Goal: Find specific page/section: Find specific page/section

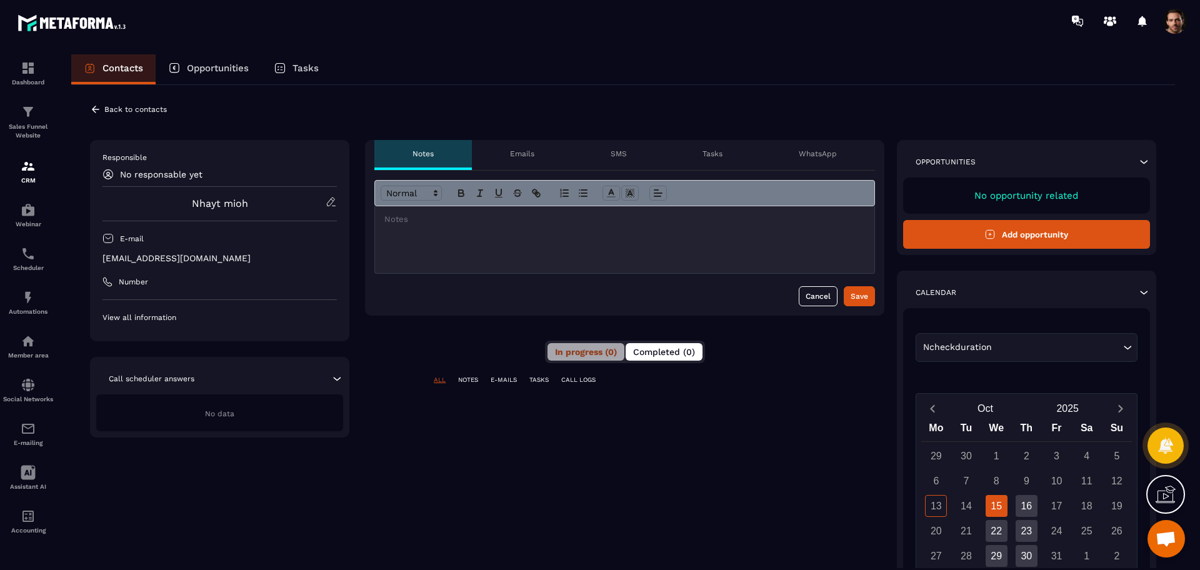
click at [660, 349] on span "Completed (0)" at bounding box center [664, 352] width 62 height 10
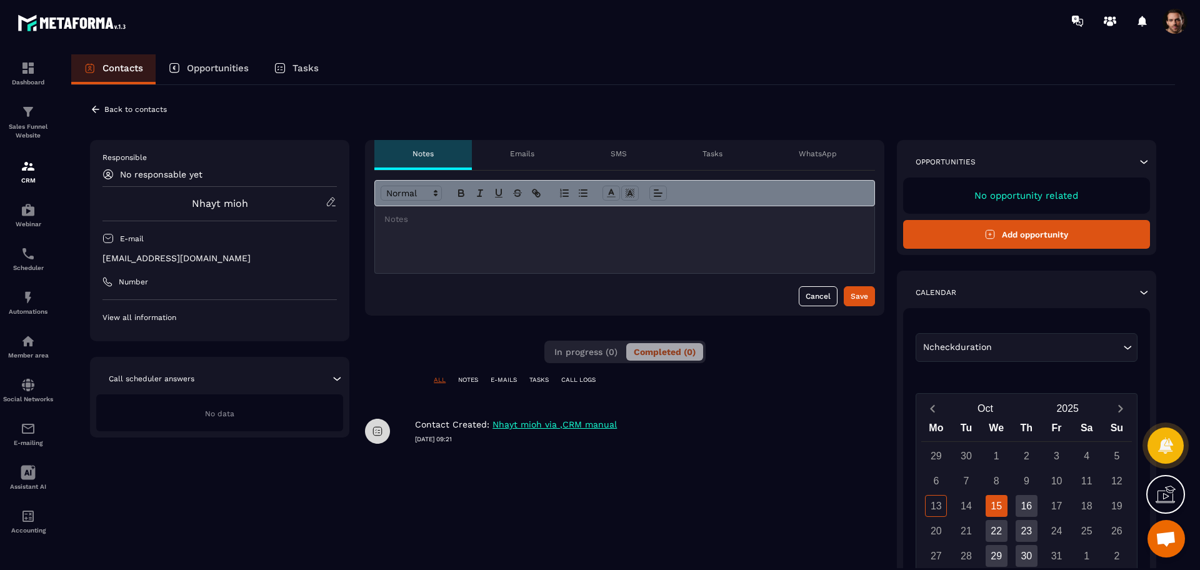
scroll to position [78, 0]
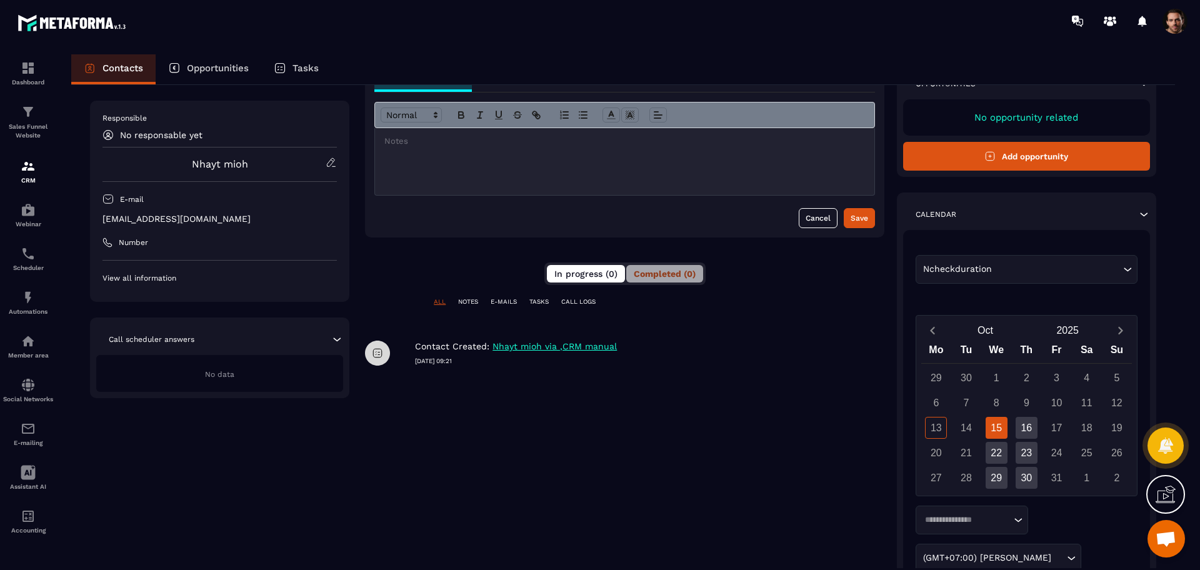
click at [599, 274] on span "In progress (0)" at bounding box center [585, 274] width 63 height 10
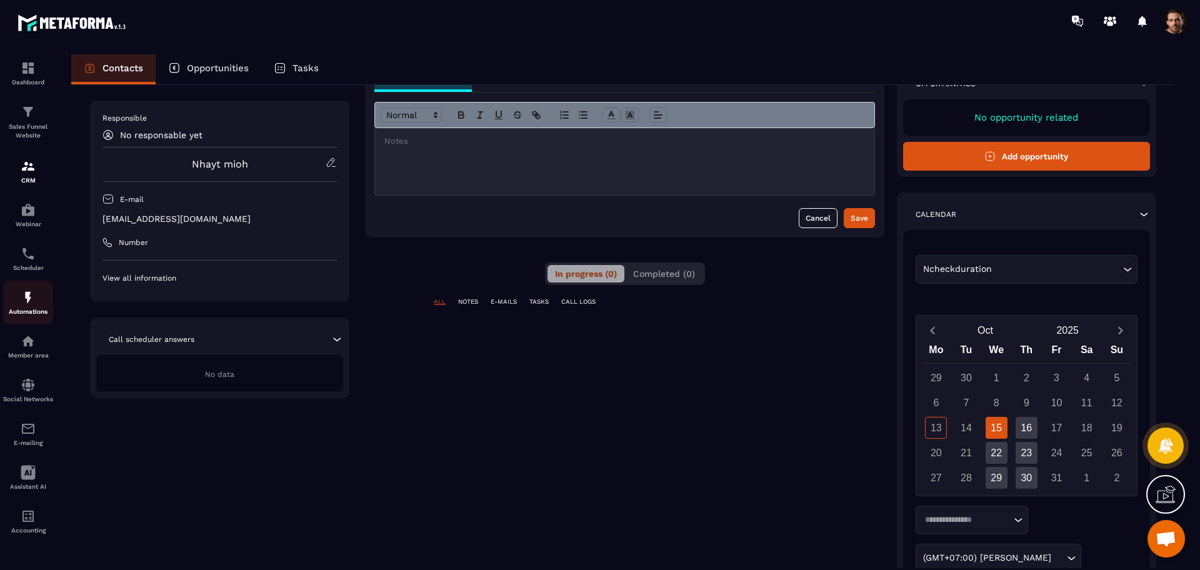
click at [34, 301] on img at bounding box center [28, 297] width 15 height 15
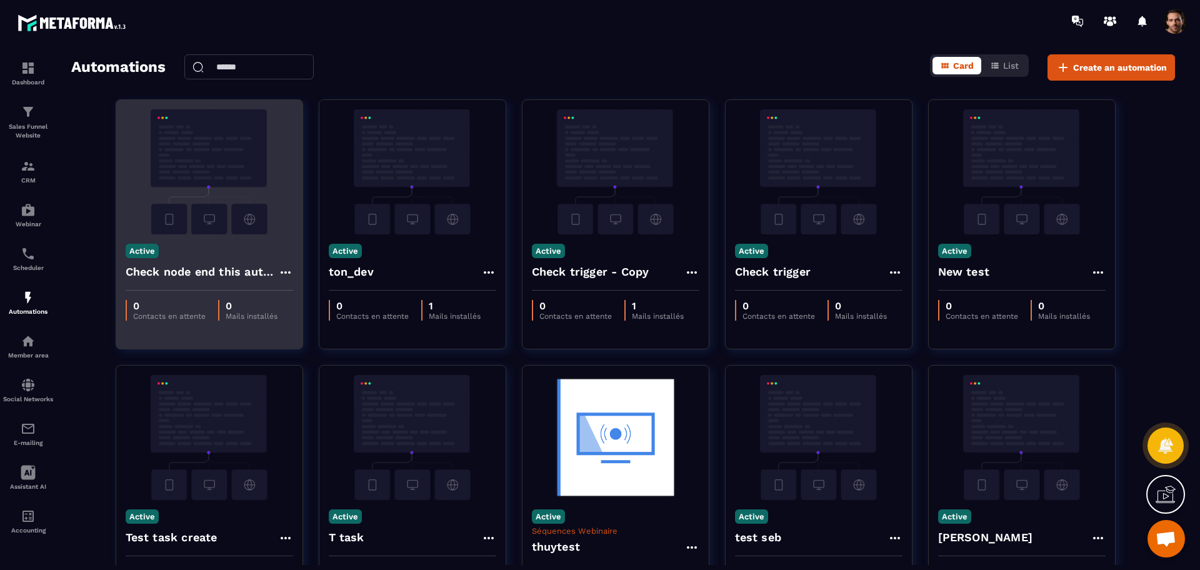
click at [282, 271] on icon at bounding box center [285, 272] width 15 height 15
click at [304, 293] on link "Edit" at bounding box center [315, 300] width 65 height 27
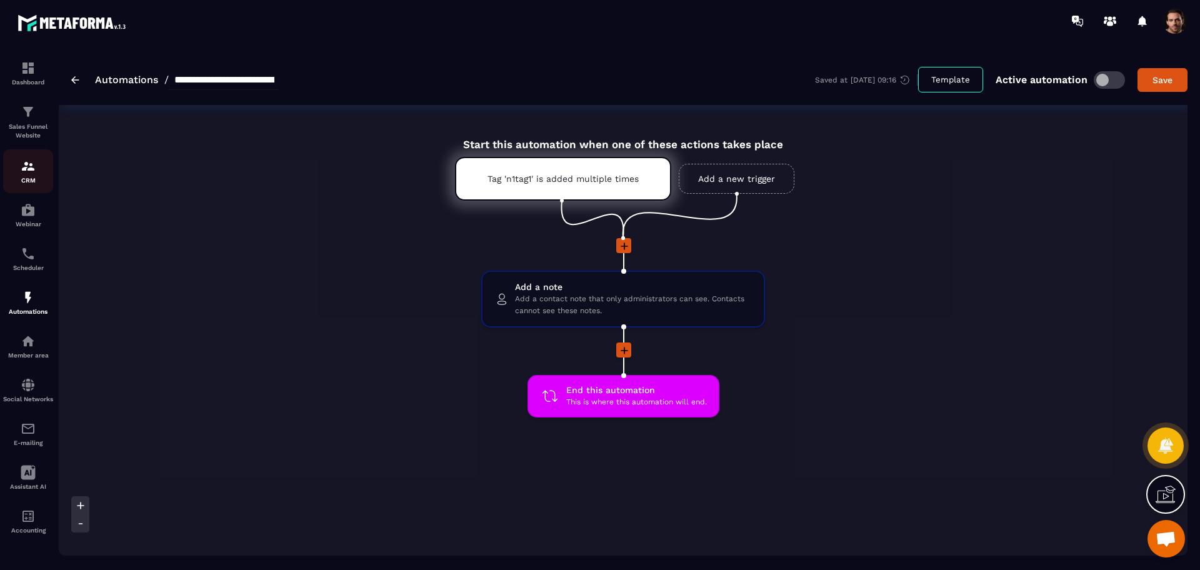
click at [34, 171] on img at bounding box center [28, 166] width 15 height 15
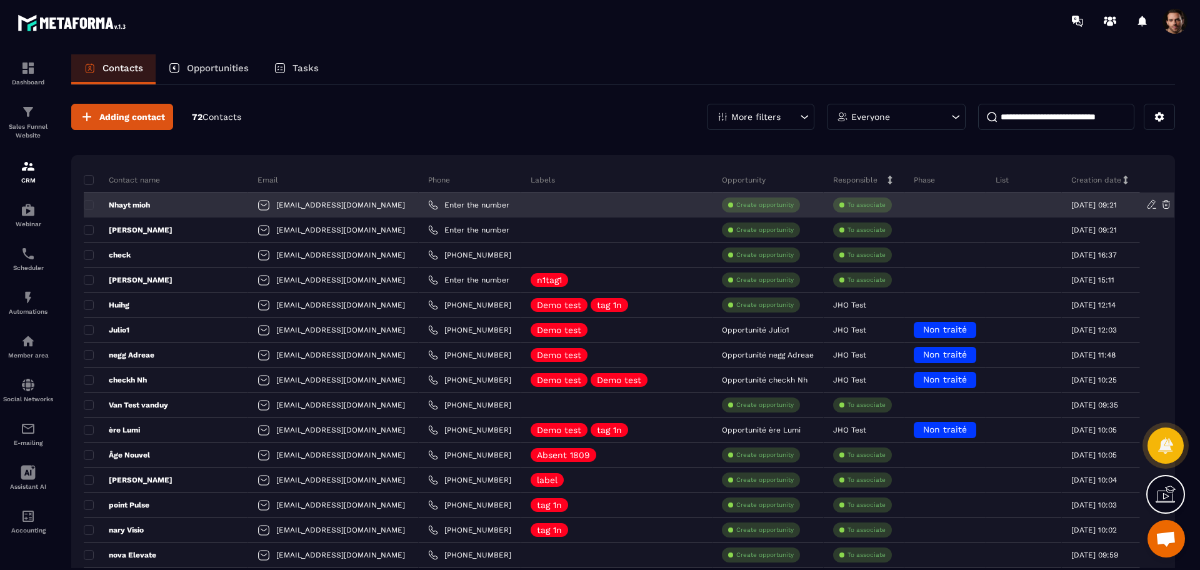
click at [126, 209] on p "Nhayt mioh" at bounding box center [117, 205] width 66 height 10
